Goal: Find specific page/section: Find specific page/section

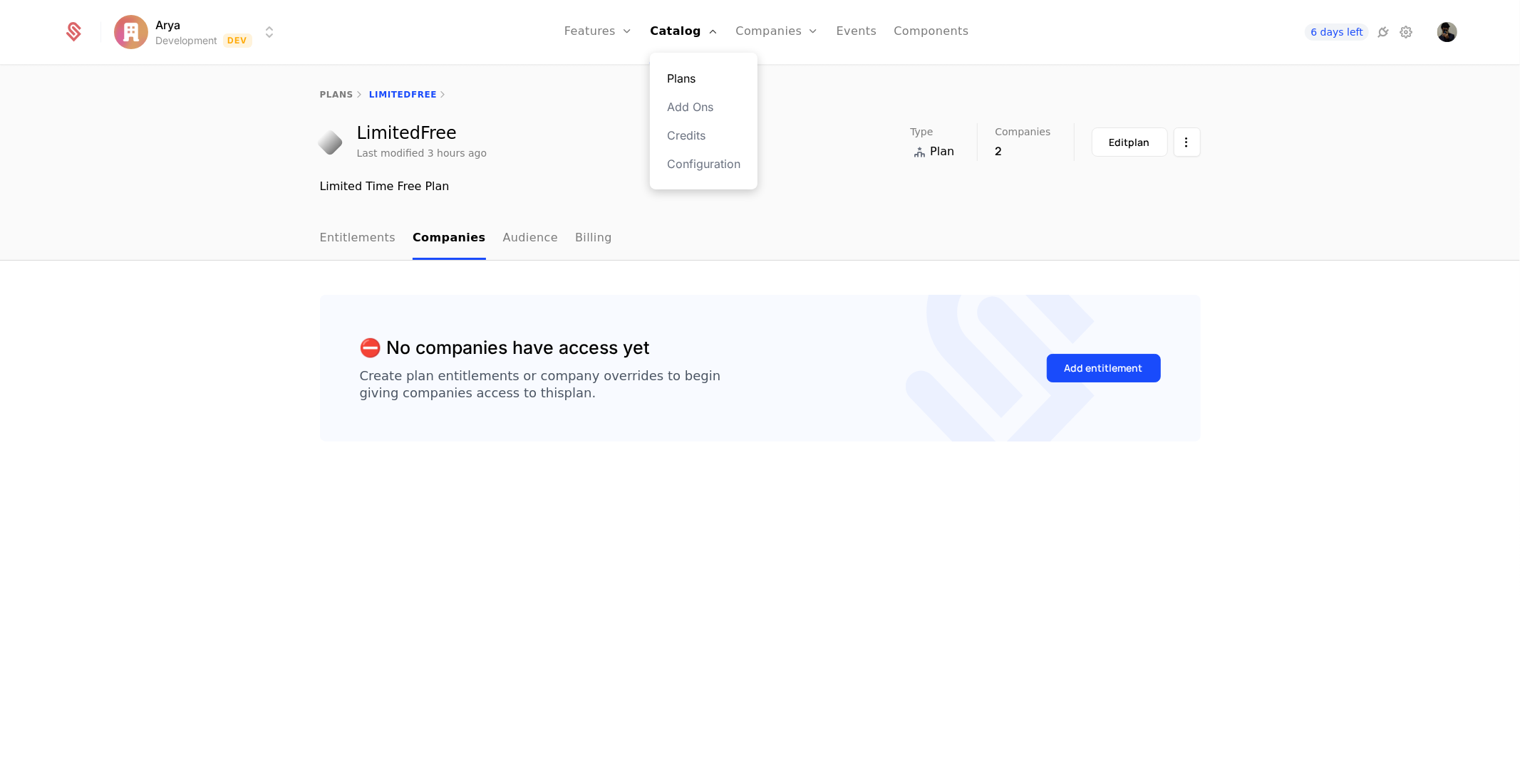
click at [689, 75] on link "Plans" at bounding box center [704, 79] width 73 height 17
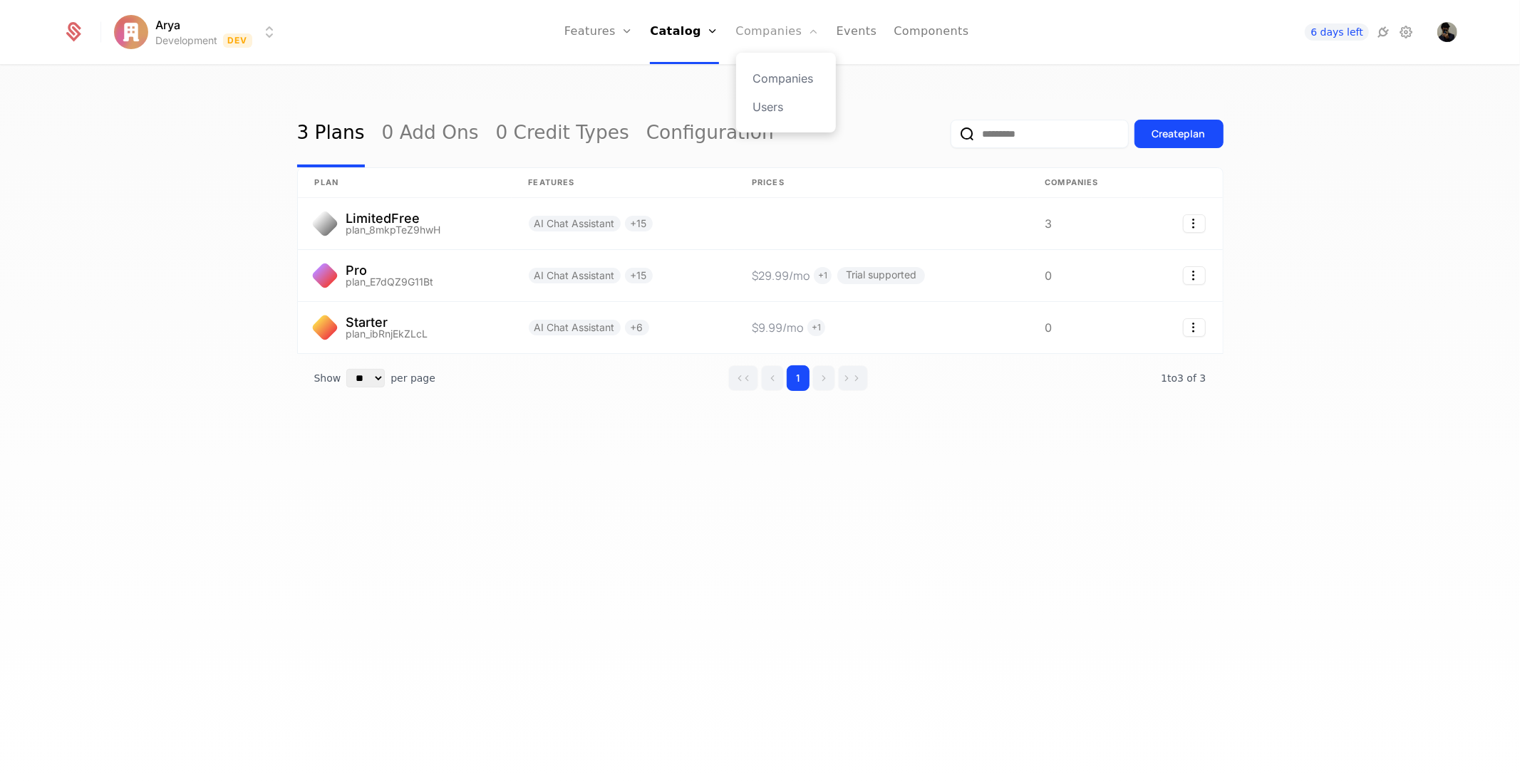
click at [802, 34] on link "Companies" at bounding box center [778, 32] width 83 height 65
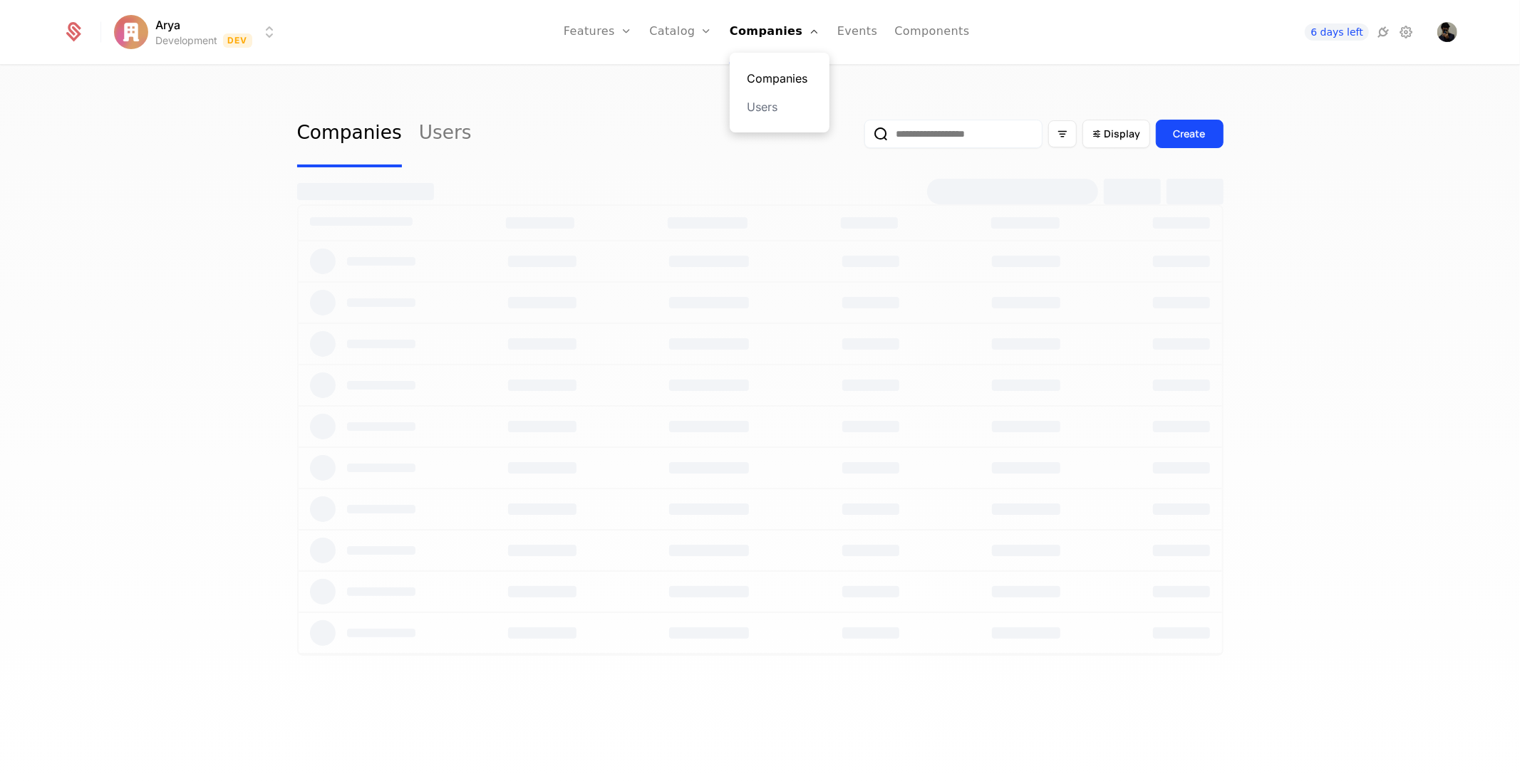
click at [787, 79] on link "Companies" at bounding box center [780, 79] width 66 height 17
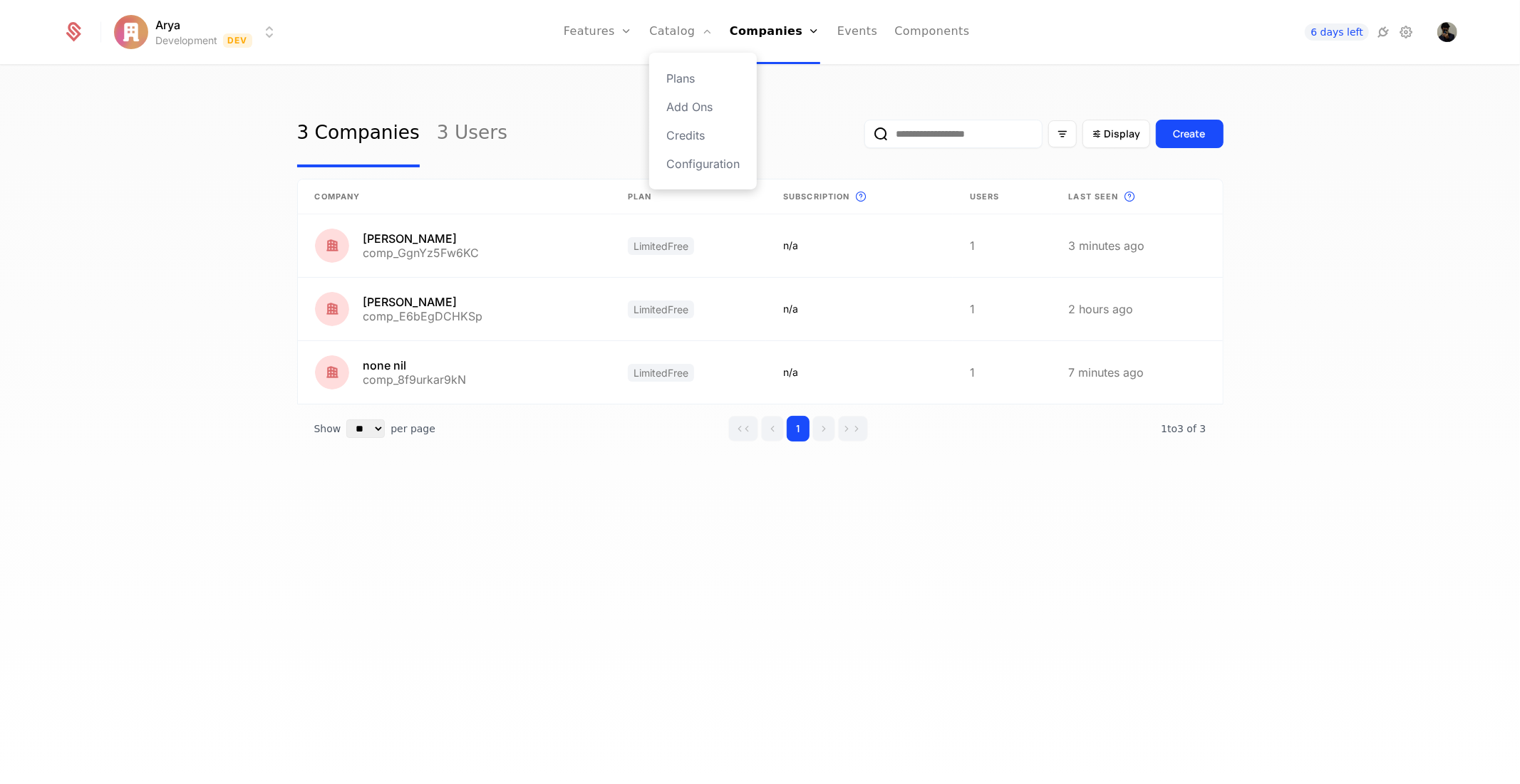
click at [704, 90] on div "Plans Add Ons Credits Configuration" at bounding box center [703, 121] width 108 height 137
click at [703, 82] on link "Plans" at bounding box center [703, 79] width 73 height 17
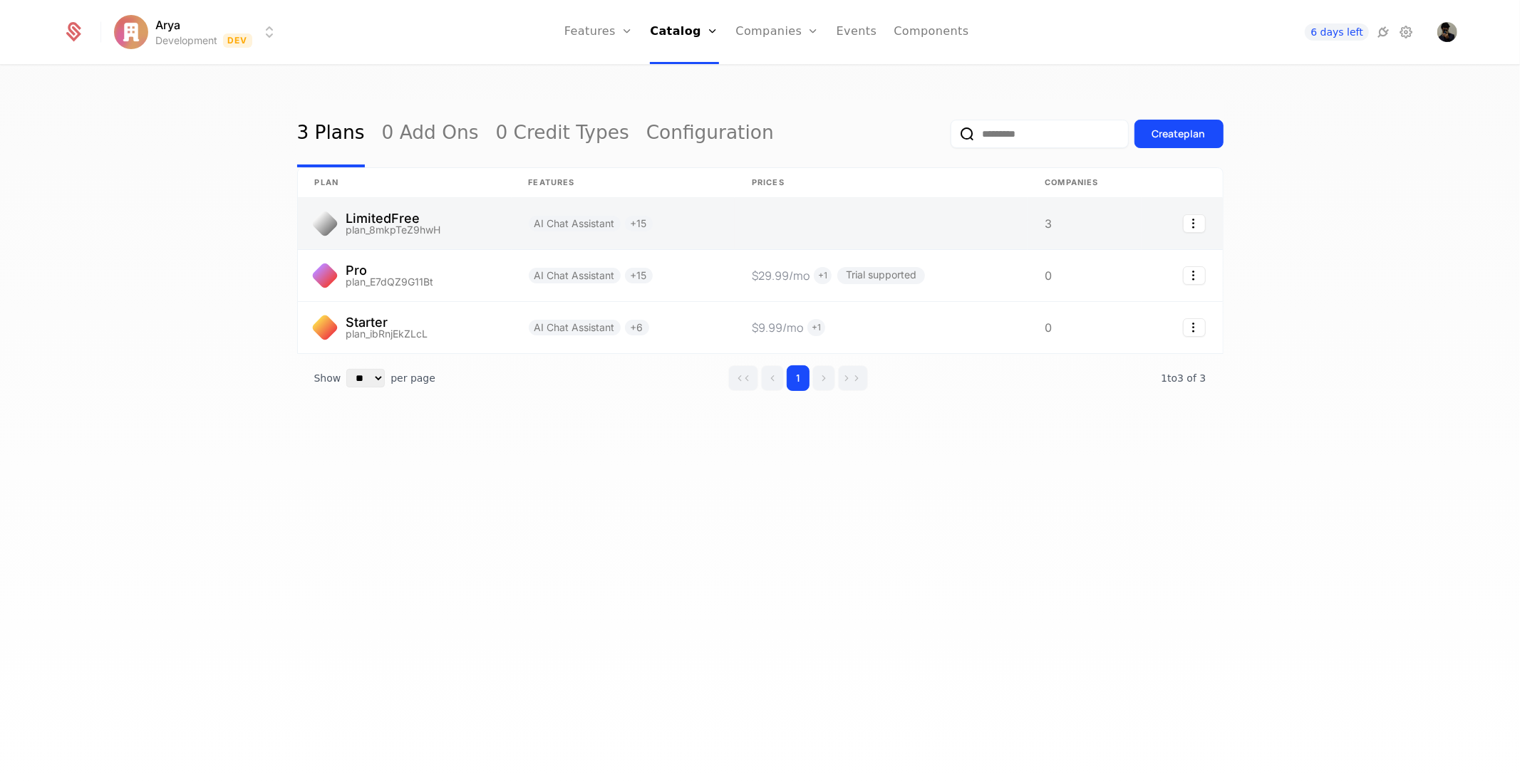
click at [418, 223] on link at bounding box center [404, 224] width 213 height 51
